Goal: Use online tool/utility: Utilize a website feature to perform a specific function

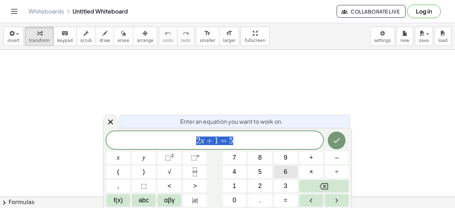
click at [278, 172] on button "6" at bounding box center [286, 172] width 24 height 12
click at [317, 159] on button "+" at bounding box center [311, 157] width 24 height 12
click at [259, 157] on span "8" at bounding box center [260, 158] width 4 height 10
click at [334, 169] on button "÷" at bounding box center [337, 172] width 24 height 12
click at [240, 172] on button "4" at bounding box center [235, 172] width 24 height 12
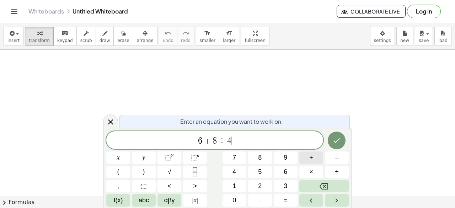
click at [309, 159] on span "+" at bounding box center [311, 158] width 4 height 10
click at [235, 180] on button "1" at bounding box center [235, 186] width 24 height 12
click at [333, 185] on button "Backspace" at bounding box center [323, 186] width 49 height 12
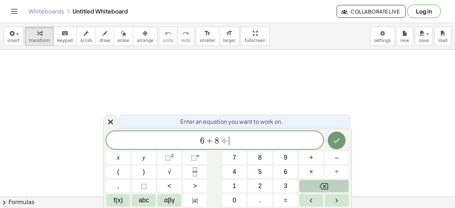
click at [333, 185] on button "Backspace" at bounding box center [323, 186] width 49 height 12
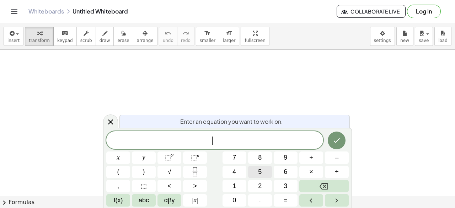
click at [265, 173] on button "5" at bounding box center [260, 172] width 24 height 12
click at [331, 155] on button "–" at bounding box center [337, 157] width 24 height 12
click at [326, 183] on icon "Backspace" at bounding box center [324, 186] width 9 height 9
click at [283, 157] on button "9" at bounding box center [286, 157] width 24 height 12
click at [323, 187] on icon "Backspace" at bounding box center [324, 186] width 9 height 9
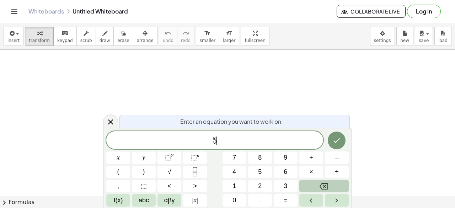
click at [323, 187] on icon "Backspace" at bounding box center [324, 186] width 9 height 9
click at [283, 157] on button "9" at bounding box center [286, 157] width 24 height 12
click at [330, 155] on button "–" at bounding box center [337, 157] width 24 height 12
click at [281, 172] on button "6" at bounding box center [286, 172] width 24 height 12
click at [340, 174] on button "÷" at bounding box center [337, 172] width 24 height 12
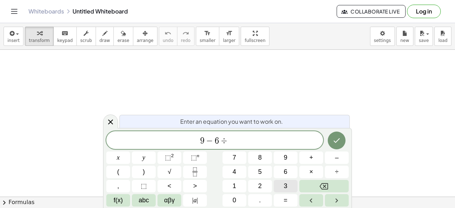
click at [287, 187] on span "3" at bounding box center [286, 186] width 4 height 10
click at [324, 187] on icon "Backspace" at bounding box center [324, 186] width 9 height 6
click at [286, 171] on span "6" at bounding box center [286, 172] width 4 height 10
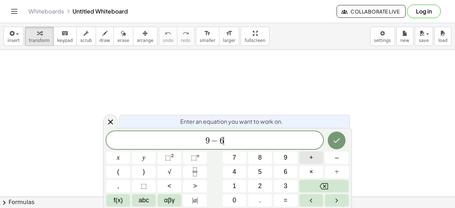
click at [316, 161] on button "+" at bounding box center [311, 157] width 24 height 12
click at [288, 160] on button "9" at bounding box center [286, 157] width 24 height 12
click at [339, 168] on button "÷" at bounding box center [337, 172] width 24 height 12
click at [290, 187] on button "3" at bounding box center [286, 186] width 24 height 12
click at [327, 192] on button "Backspace" at bounding box center [323, 186] width 49 height 12
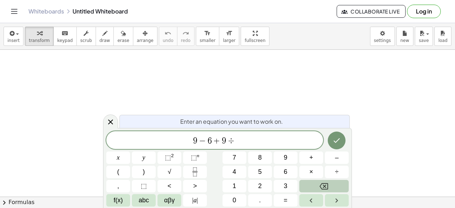
click at [321, 186] on icon "Backspace" at bounding box center [324, 186] width 9 height 6
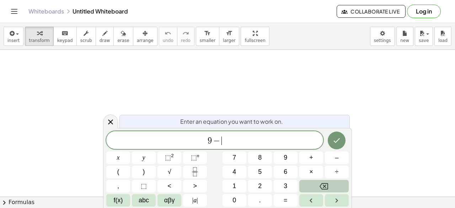
click at [321, 186] on icon "Backspace" at bounding box center [324, 186] width 9 height 6
click at [286, 176] on span "6" at bounding box center [286, 172] width 4 height 10
click at [336, 158] on span "–" at bounding box center [337, 158] width 4 height 10
click at [288, 189] on button "3" at bounding box center [286, 186] width 24 height 12
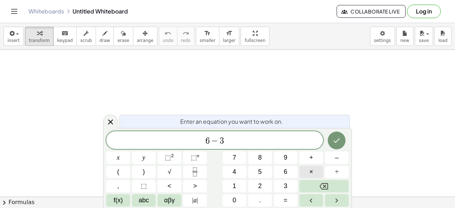
click at [305, 173] on button "×" at bounding box center [311, 172] width 24 height 12
click at [260, 187] on span "2" at bounding box center [260, 186] width 4 height 10
click at [308, 171] on button "×" at bounding box center [311, 172] width 24 height 12
click at [317, 187] on button "Backspace" at bounding box center [323, 186] width 49 height 12
click at [316, 159] on button "+" at bounding box center [311, 157] width 24 height 12
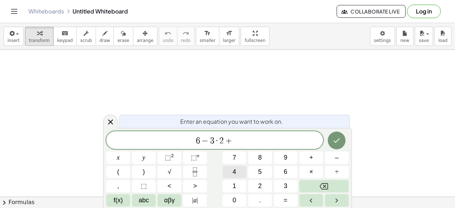
click at [240, 173] on button "4" at bounding box center [235, 172] width 24 height 12
